Goal: Navigation & Orientation: Find specific page/section

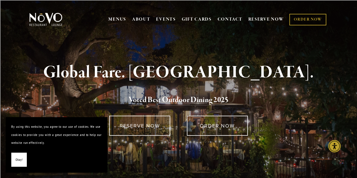
click at [19, 158] on span "Okay!" at bounding box center [19, 160] width 7 height 8
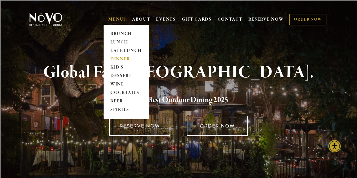
click at [123, 59] on link "DINNER" at bounding box center [125, 59] width 35 height 8
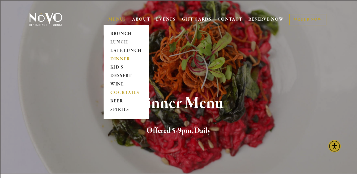
click at [127, 93] on link "COCKTAILS" at bounding box center [125, 93] width 35 height 8
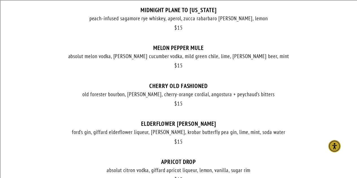
scroll to position [370, 0]
